Goal: Find specific page/section: Find specific page/section

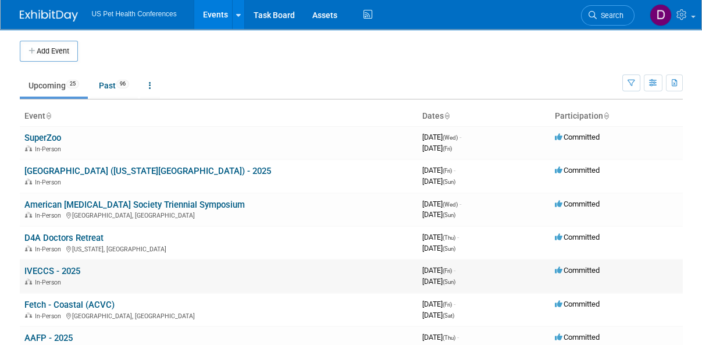
click at [51, 272] on link "IVECCS - 2025" at bounding box center [52, 271] width 56 height 10
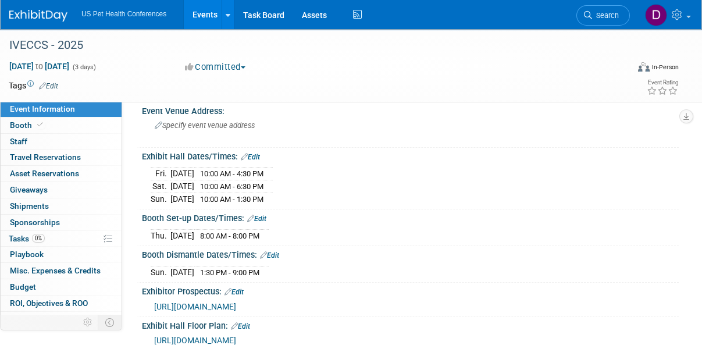
scroll to position [175, 0]
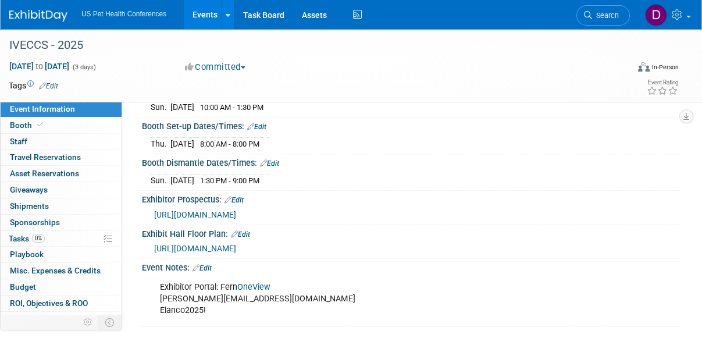
click at [253, 284] on link "OneView" at bounding box center [253, 287] width 33 height 10
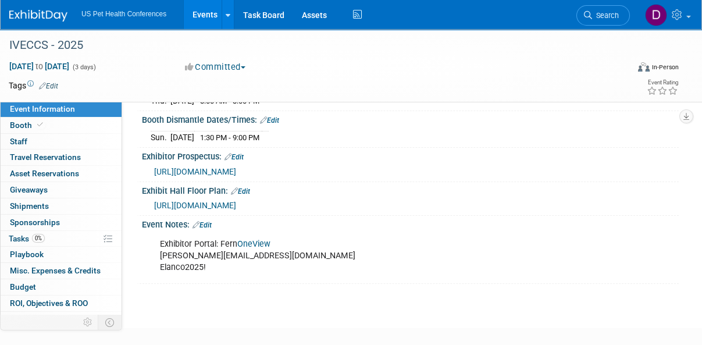
scroll to position [233, 0]
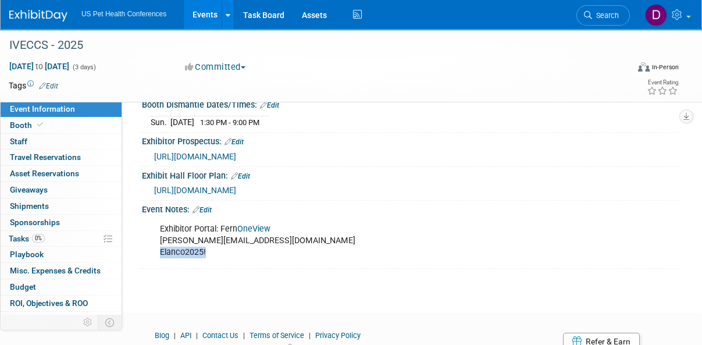
drag, startPoint x: 218, startPoint y: 248, endPoint x: 157, endPoint y: 248, distance: 60.5
click at [157, 248] on div "Exhibitor Portal: Fern OneView [PERSON_NAME][EMAIL_ADDRESS][DOMAIN_NAME] Elanco…" at bounding box center [362, 241] width 420 height 47
copy div "Elanco2025!"
click at [264, 224] on link "OneView" at bounding box center [253, 229] width 33 height 10
